Goal: Task Accomplishment & Management: Complete application form

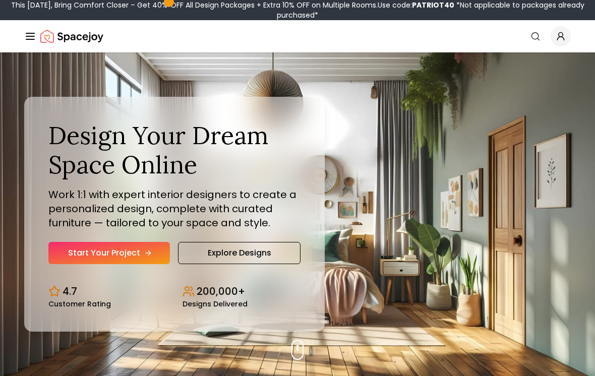
click at [69, 250] on link "Start Your Project" at bounding box center [108, 253] width 121 height 22
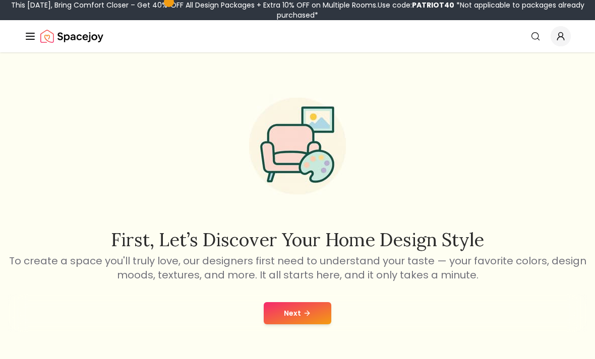
click at [298, 317] on button "Next" at bounding box center [298, 313] width 68 height 22
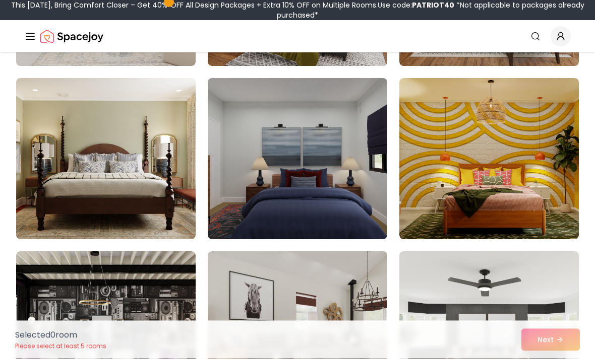
scroll to position [228, 0]
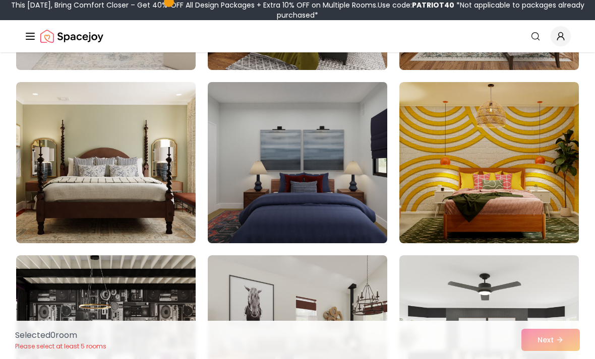
click at [304, 166] on img at bounding box center [297, 162] width 189 height 169
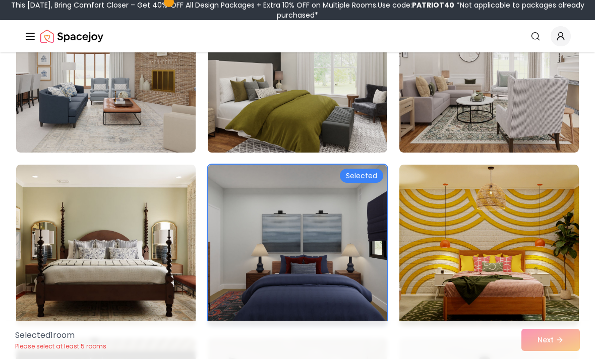
click at [345, 128] on img at bounding box center [297, 71] width 189 height 169
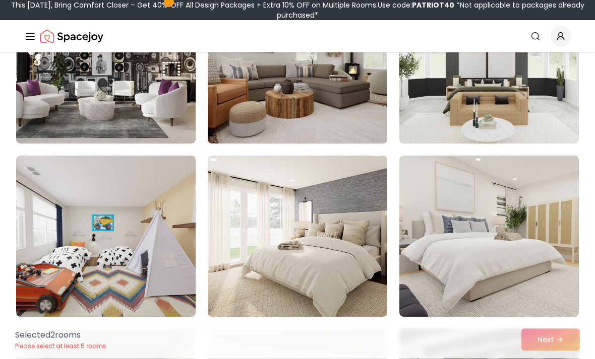
scroll to position [505, 0]
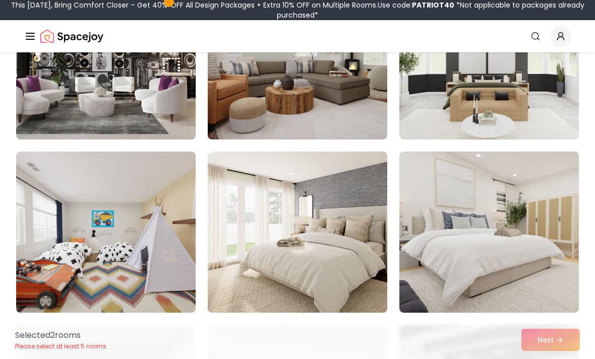
click at [349, 289] on img at bounding box center [297, 232] width 189 height 169
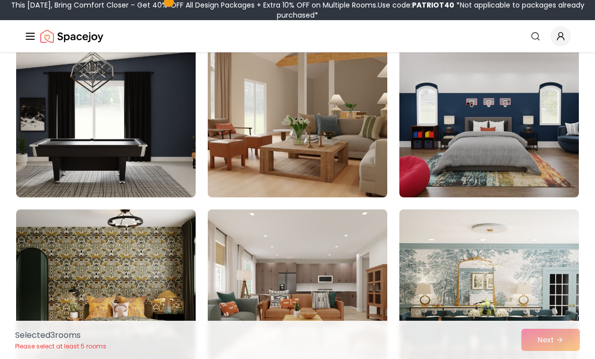
scroll to position [1132, 0]
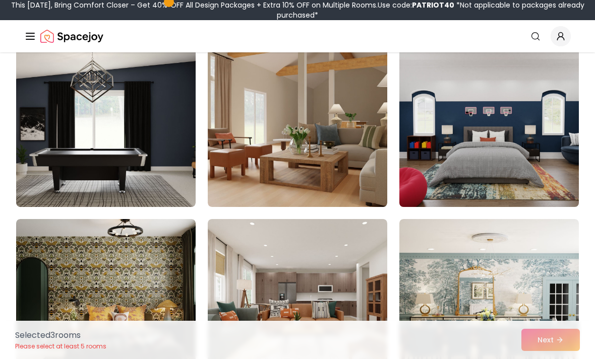
click at [523, 144] on img at bounding box center [489, 126] width 189 height 169
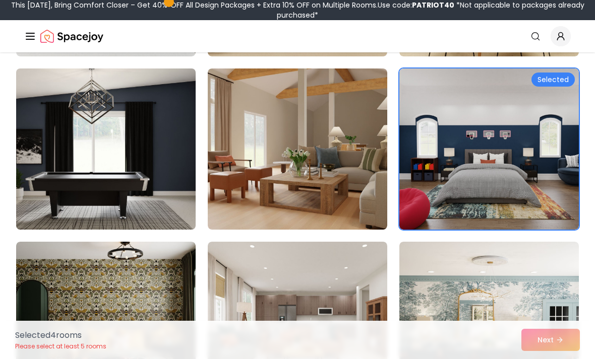
click at [139, 192] on img at bounding box center [106, 149] width 189 height 169
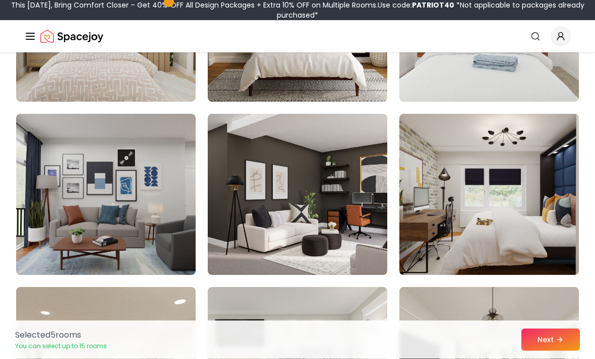
scroll to position [1584, 0]
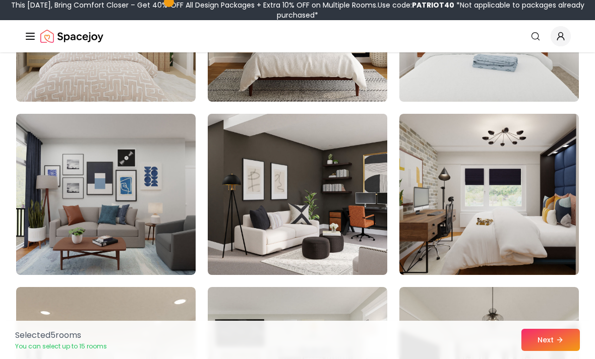
click at [354, 257] on img at bounding box center [297, 194] width 189 height 169
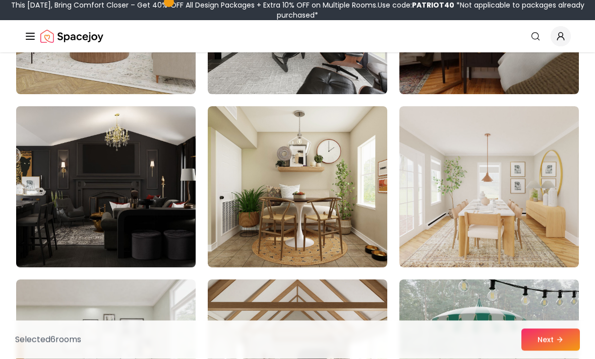
scroll to position [2112, 0]
click at [149, 226] on img at bounding box center [106, 186] width 189 height 169
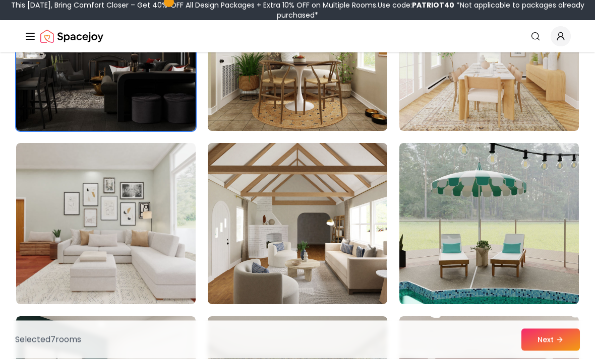
scroll to position [2244, 0]
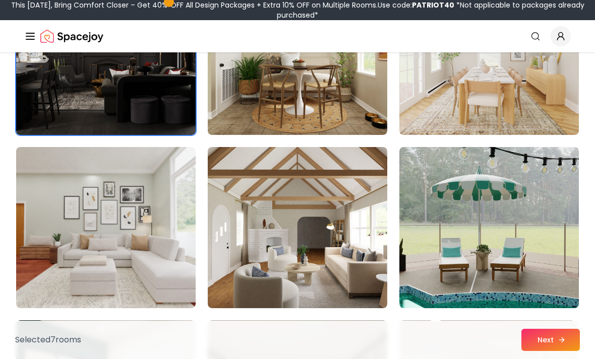
click at [553, 335] on button "Next" at bounding box center [550, 340] width 58 height 22
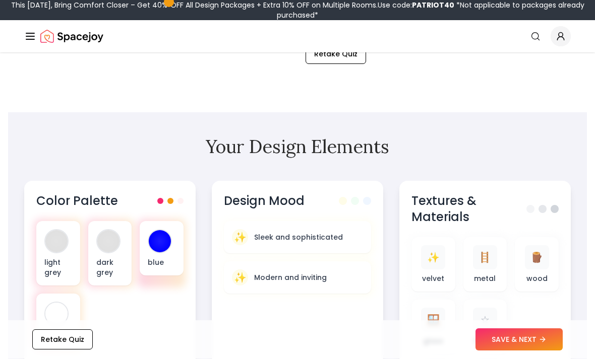
scroll to position [275, 0]
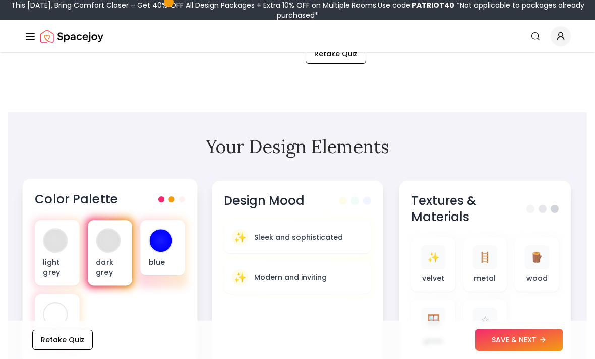
click at [108, 250] on div at bounding box center [108, 240] width 23 height 23
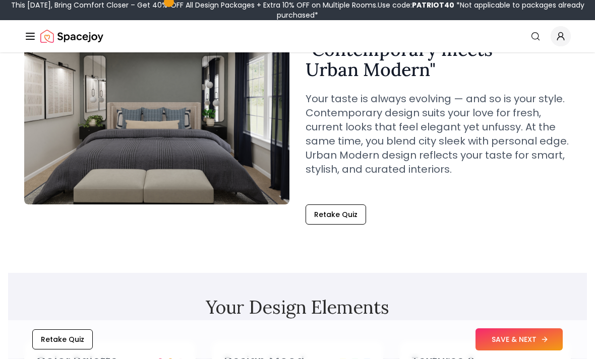
click at [530, 351] on button "SAVE & NEXT" at bounding box center [518, 340] width 87 height 22
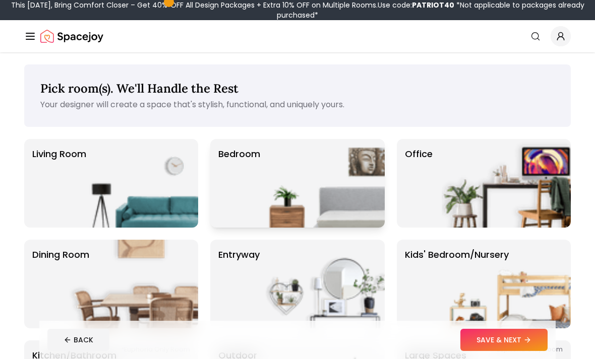
click at [304, 208] on img at bounding box center [320, 183] width 129 height 89
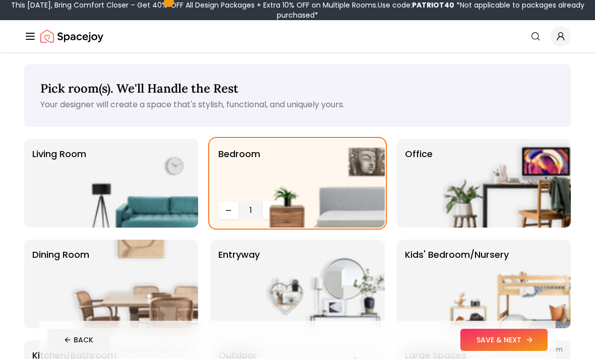
click at [499, 336] on button "SAVE & NEXT" at bounding box center [503, 340] width 87 height 22
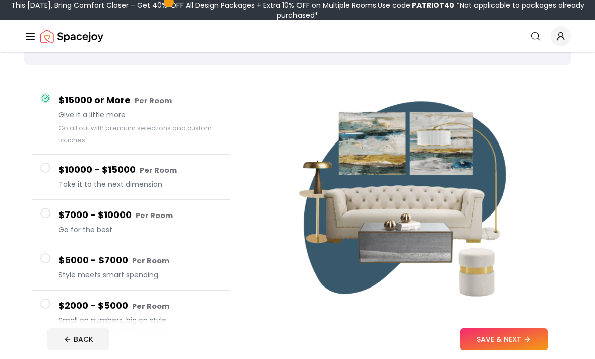
scroll to position [62, 0]
click at [124, 227] on span "Go for the best" at bounding box center [139, 230] width 163 height 10
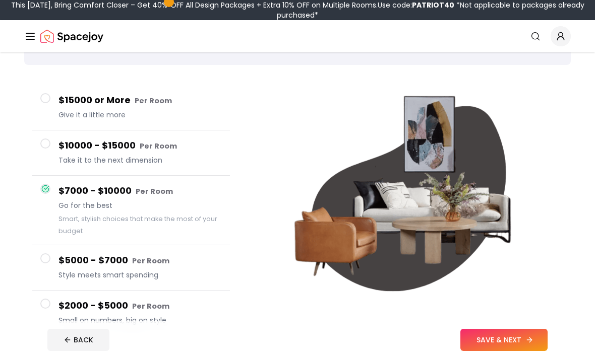
click at [503, 351] on button "SAVE & NEXT" at bounding box center [503, 340] width 87 height 22
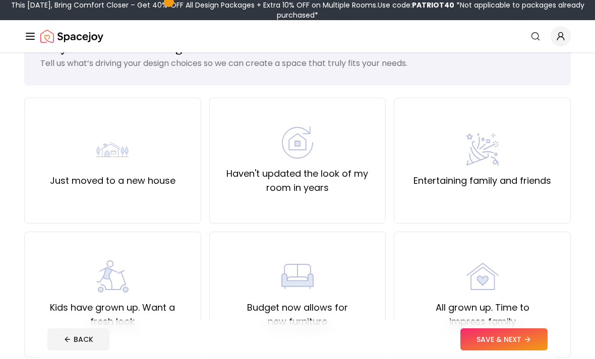
scroll to position [41, 0]
click at [276, 307] on label "Budget now allows for new furniture" at bounding box center [298, 315] width 160 height 28
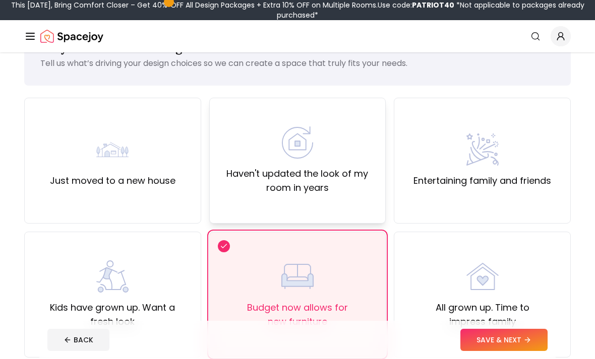
click at [312, 155] on img at bounding box center [297, 143] width 32 height 32
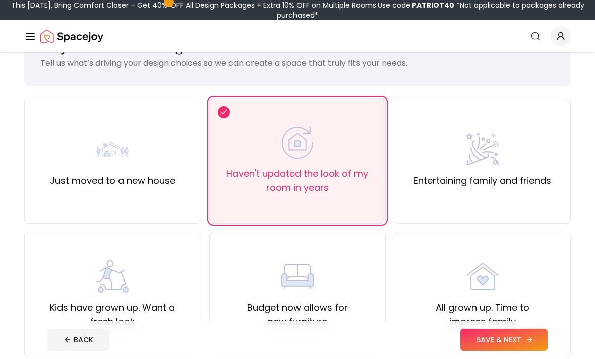
click at [505, 351] on button "SAVE & NEXT" at bounding box center [503, 340] width 87 height 22
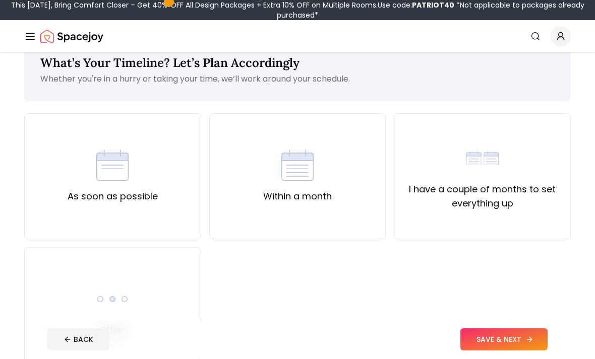
scroll to position [26, 0]
click at [98, 314] on img at bounding box center [112, 299] width 32 height 32
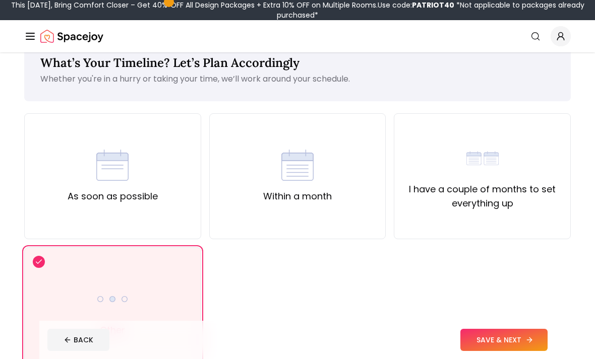
click at [499, 351] on button "SAVE & NEXT" at bounding box center [503, 340] width 87 height 22
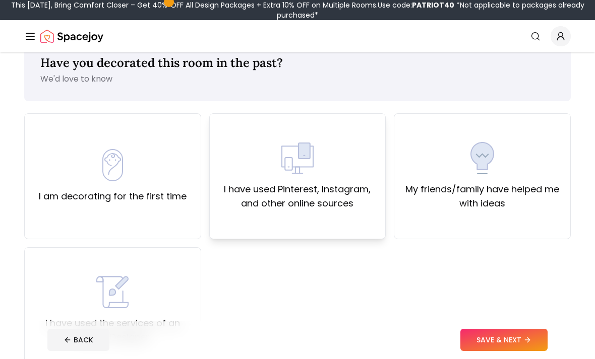
click at [270, 199] on label "I have used Pinterest, Instagram, and other online sources" at bounding box center [298, 196] width 160 height 28
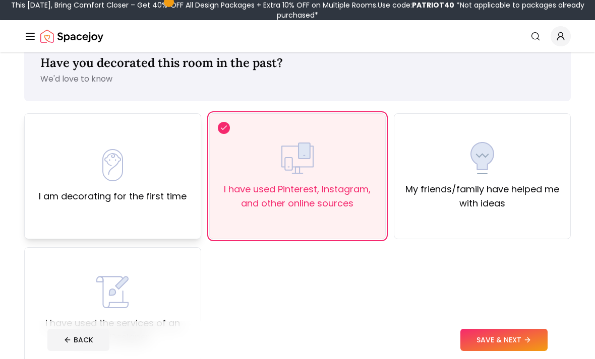
click at [78, 171] on div "I am decorating for the first time" at bounding box center [113, 176] width 148 height 54
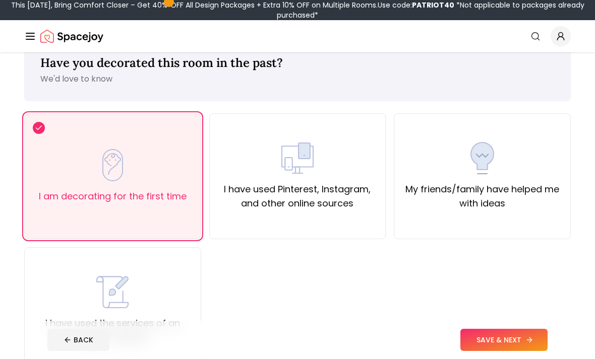
click at [491, 351] on button "SAVE & NEXT" at bounding box center [503, 340] width 87 height 22
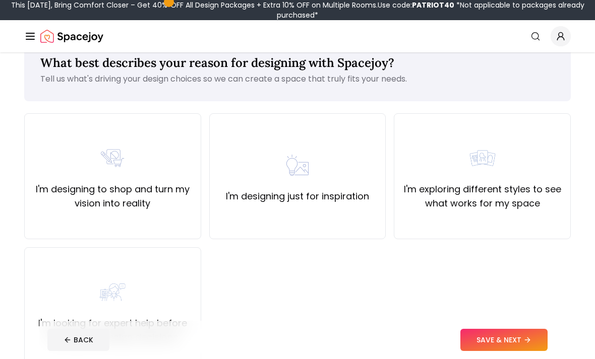
click at [555, 359] on div "I'm designing to shop and turn my vision into reality I'm designing just for in…" at bounding box center [297, 243] width 546 height 260
click at [539, 351] on button "SAVE & NEXT" at bounding box center [503, 340] width 87 height 22
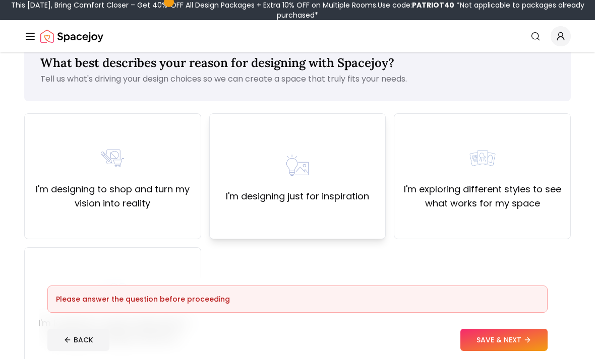
click at [307, 200] on label "I'm designing just for inspiration" at bounding box center [297, 197] width 143 height 14
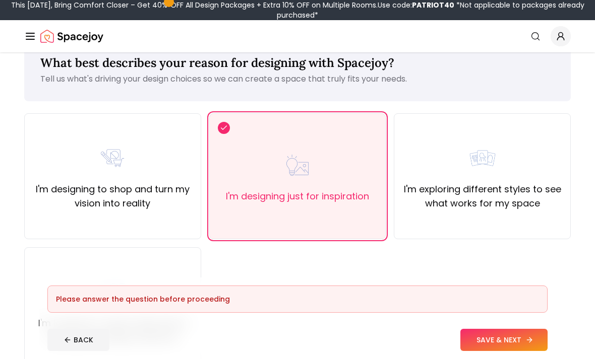
click at [509, 351] on button "SAVE & NEXT" at bounding box center [503, 340] width 87 height 22
